Goal: Task Accomplishment & Management: Complete application form

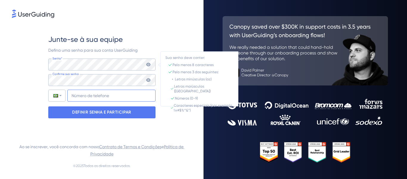
click at [74, 92] on input "+55" at bounding box center [111, 95] width 88 height 12
type input "[PHONE_NUMBER]"
click at [148, 81] on keeper-lock "Open Keeper Popup" at bounding box center [147, 79] width 7 height 7
click at [151, 78] on div "Confirme sua senha" at bounding box center [101, 80] width 107 height 12
drag, startPoint x: 151, startPoint y: 78, endPoint x: 33, endPoint y: 78, distance: 117.2
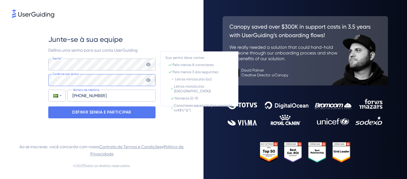
click at [33, 78] on div "Junte-se à sua equipe Defina uma senha para sua conta UserGuiding Senha* Sua se…" at bounding box center [102, 76] width 180 height 114
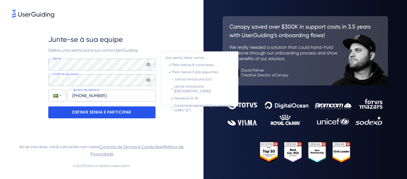
click at [98, 113] on font "DEFINIR SENHA E PARTICIPAR" at bounding box center [101, 111] width 59 height 5
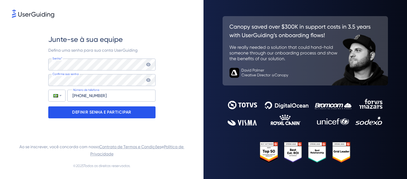
click at [96, 114] on font "DEFINIR SENHA E PARTICIPAR" at bounding box center [101, 111] width 59 height 5
